Goal: Obtain resource: Obtain resource

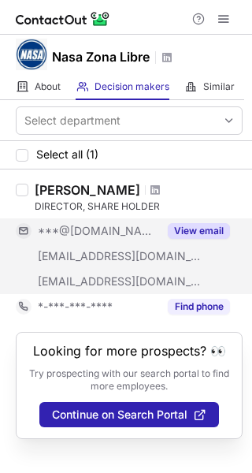
click at [194, 234] on button "View email" at bounding box center [199, 231] width 62 height 16
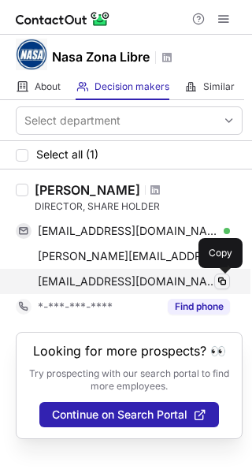
click at [226, 280] on span at bounding box center [222, 281] width 13 height 13
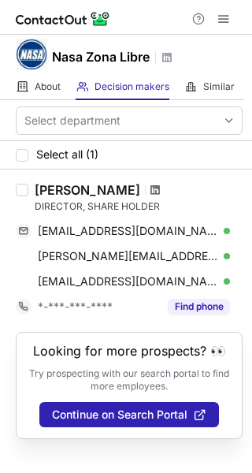
click at [151, 192] on span at bounding box center [155, 190] width 9 height 13
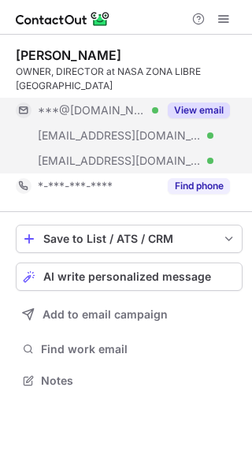
scroll to position [370, 252]
click at [214, 107] on button "View email" at bounding box center [199, 111] width 62 height 16
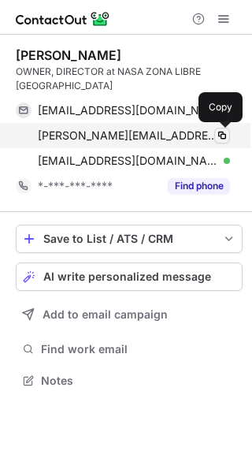
click at [223, 135] on span at bounding box center [222, 135] width 13 height 13
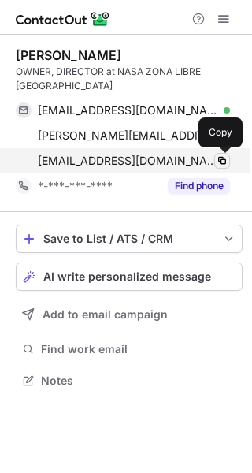
click at [224, 155] on span at bounding box center [222, 161] width 13 height 13
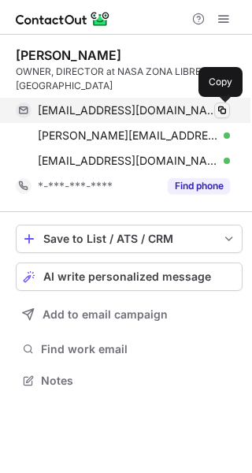
click at [218, 112] on span at bounding box center [222, 110] width 13 height 13
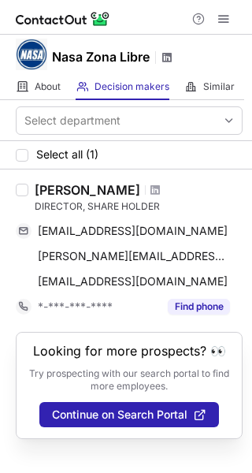
click at [166, 56] on span at bounding box center [167, 57] width 13 height 13
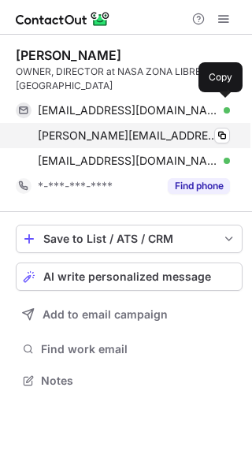
scroll to position [370, 252]
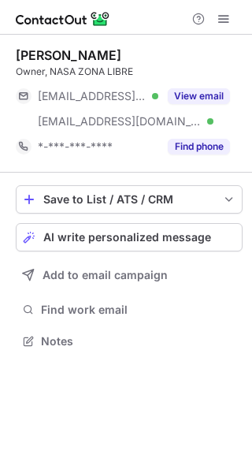
scroll to position [330, 252]
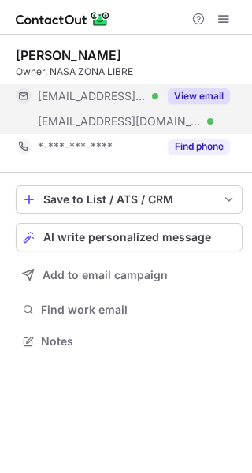
click at [199, 91] on button "View email" at bounding box center [199, 96] width 62 height 16
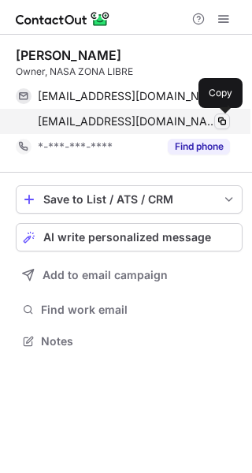
click at [219, 121] on span at bounding box center [222, 121] width 13 height 13
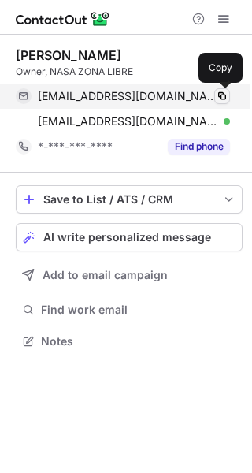
click at [222, 98] on span at bounding box center [222, 96] width 13 height 13
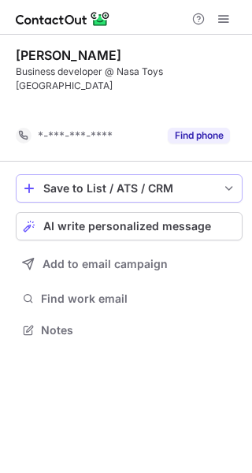
scroll to position [280, 252]
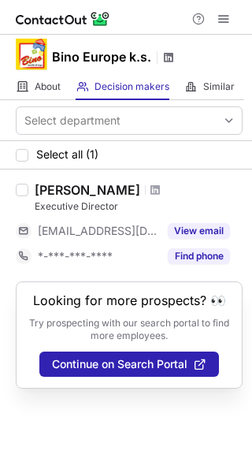
click at [166, 59] on span at bounding box center [168, 57] width 13 height 13
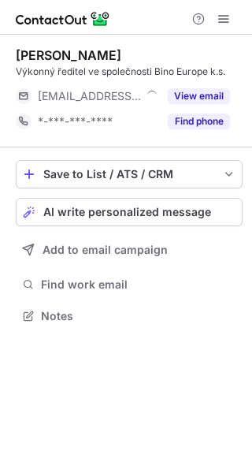
scroll to position [305, 252]
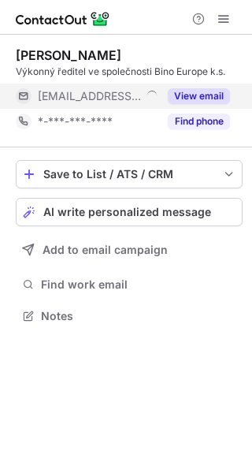
click at [199, 93] on button "View email" at bounding box center [199, 96] width 62 height 16
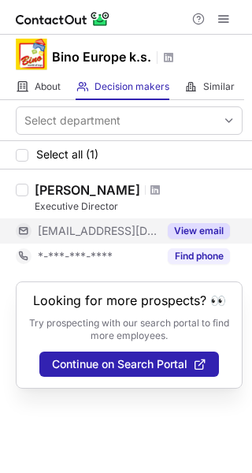
click at [206, 228] on button "View email" at bounding box center [199, 231] width 62 height 16
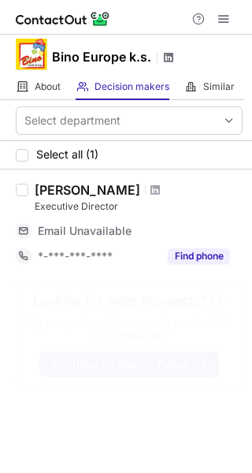
click at [165, 56] on span at bounding box center [168, 57] width 13 height 13
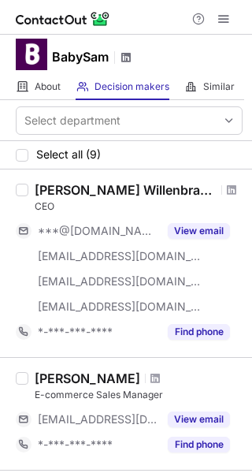
click at [123, 58] on span at bounding box center [126, 57] width 13 height 13
